Goal: Information Seeking & Learning: Learn about a topic

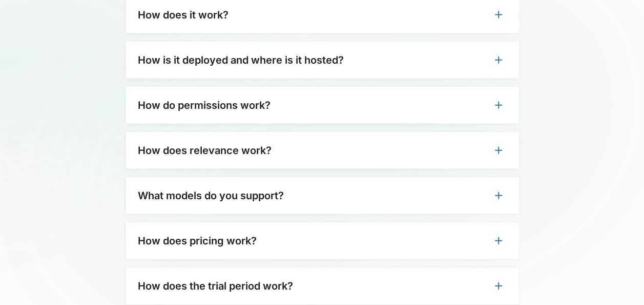
scroll to position [3625, 0]
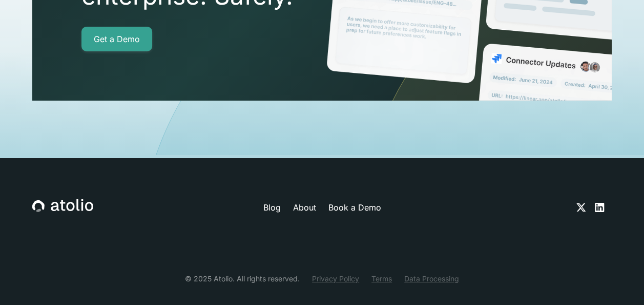
click at [348, 273] on link "Privacy Policy" at bounding box center [335, 278] width 47 height 11
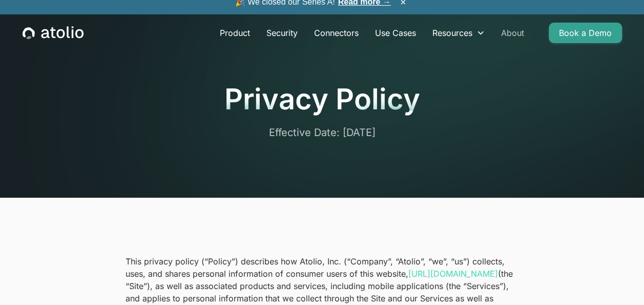
click at [513, 33] on link "About" at bounding box center [512, 33] width 39 height 21
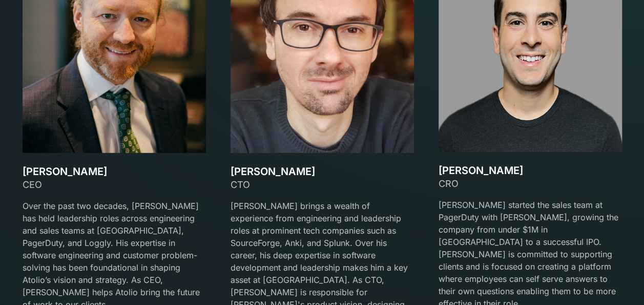
scroll to position [1488, 0]
drag, startPoint x: 24, startPoint y: 169, endPoint x: 97, endPoint y: 169, distance: 72.8
click at [97, 169] on h3 "[PERSON_NAME]" at bounding box center [115, 171] width 184 height 12
copy h3 "[PERSON_NAME]"
drag, startPoint x: 231, startPoint y: 172, endPoint x: 296, endPoint y: 173, distance: 65.6
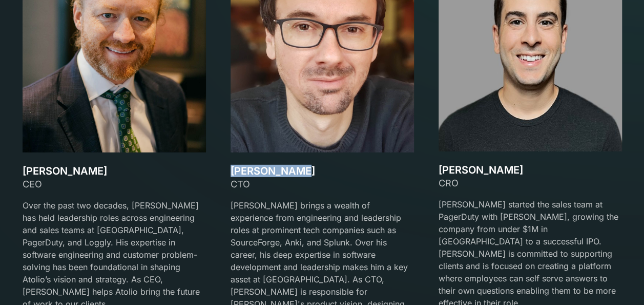
click at [296, 173] on h3 "[PERSON_NAME]" at bounding box center [323, 171] width 184 height 12
copy h3 "[PERSON_NAME]"
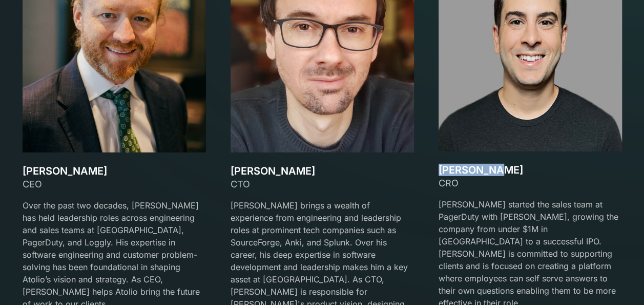
drag, startPoint x: 438, startPoint y: 167, endPoint x: 499, endPoint y: 163, distance: 60.6
click at [499, 164] on h3 "[PERSON_NAME]" at bounding box center [531, 170] width 184 height 12
copy h3 "[PERSON_NAME]"
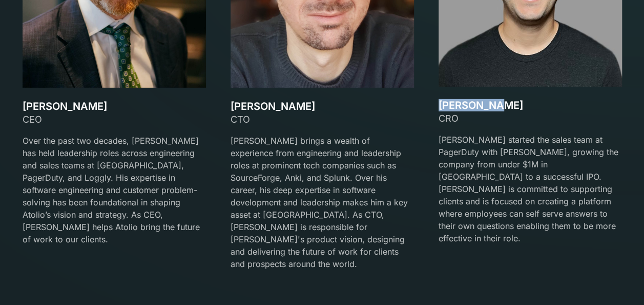
scroll to position [1556, 0]
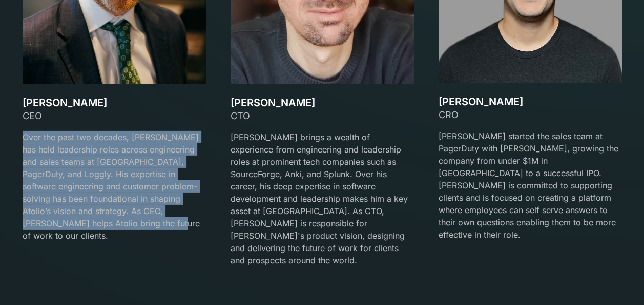
drag, startPoint x: 23, startPoint y: 135, endPoint x: 135, endPoint y: 228, distance: 145.7
click at [135, 228] on p "Over the past two decades, [PERSON_NAME] has held leadership roles across engin…" at bounding box center [115, 186] width 184 height 111
copy p "Over the past two decades, [PERSON_NAME] has held leadership roles across engin…"
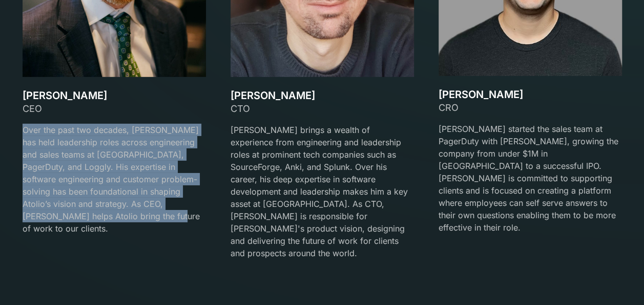
scroll to position [1565, 0]
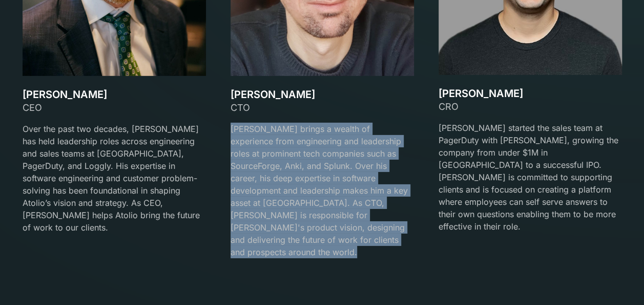
drag, startPoint x: 232, startPoint y: 128, endPoint x: 382, endPoint y: 239, distance: 187.3
click at [382, 239] on div "[PERSON_NAME] CTO [PERSON_NAME] brings a wealth of experience from engineering …" at bounding box center [323, 179] width 184 height 182
copy p "[PERSON_NAME] brings a wealth of experience from engineering and leadership rol…"
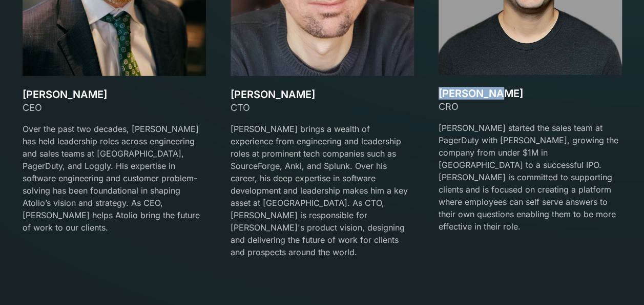
drag, startPoint x: 441, startPoint y: 91, endPoint x: 502, endPoint y: 97, distance: 61.8
click at [502, 97] on h3 "[PERSON_NAME]" at bounding box center [531, 93] width 184 height 12
copy h3 "[PERSON_NAME]"
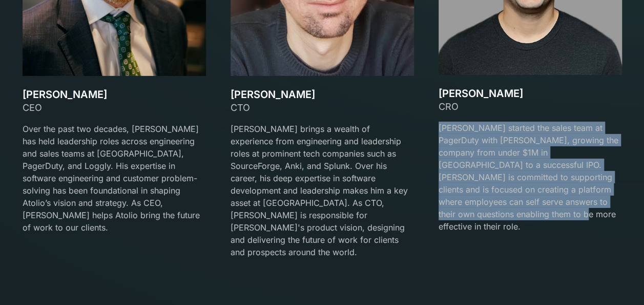
drag, startPoint x: 439, startPoint y: 125, endPoint x: 622, endPoint y: 205, distance: 200.2
click at [622, 205] on div "Our team Meet the Founders [PERSON_NAME] CEO Over the past two decades, [PERSON…" at bounding box center [322, 28] width 624 height 484
copy p "[PERSON_NAME] started the sales team at PagerDuty with [PERSON_NAME], growing t…"
